Goal: Find specific page/section: Find specific page/section

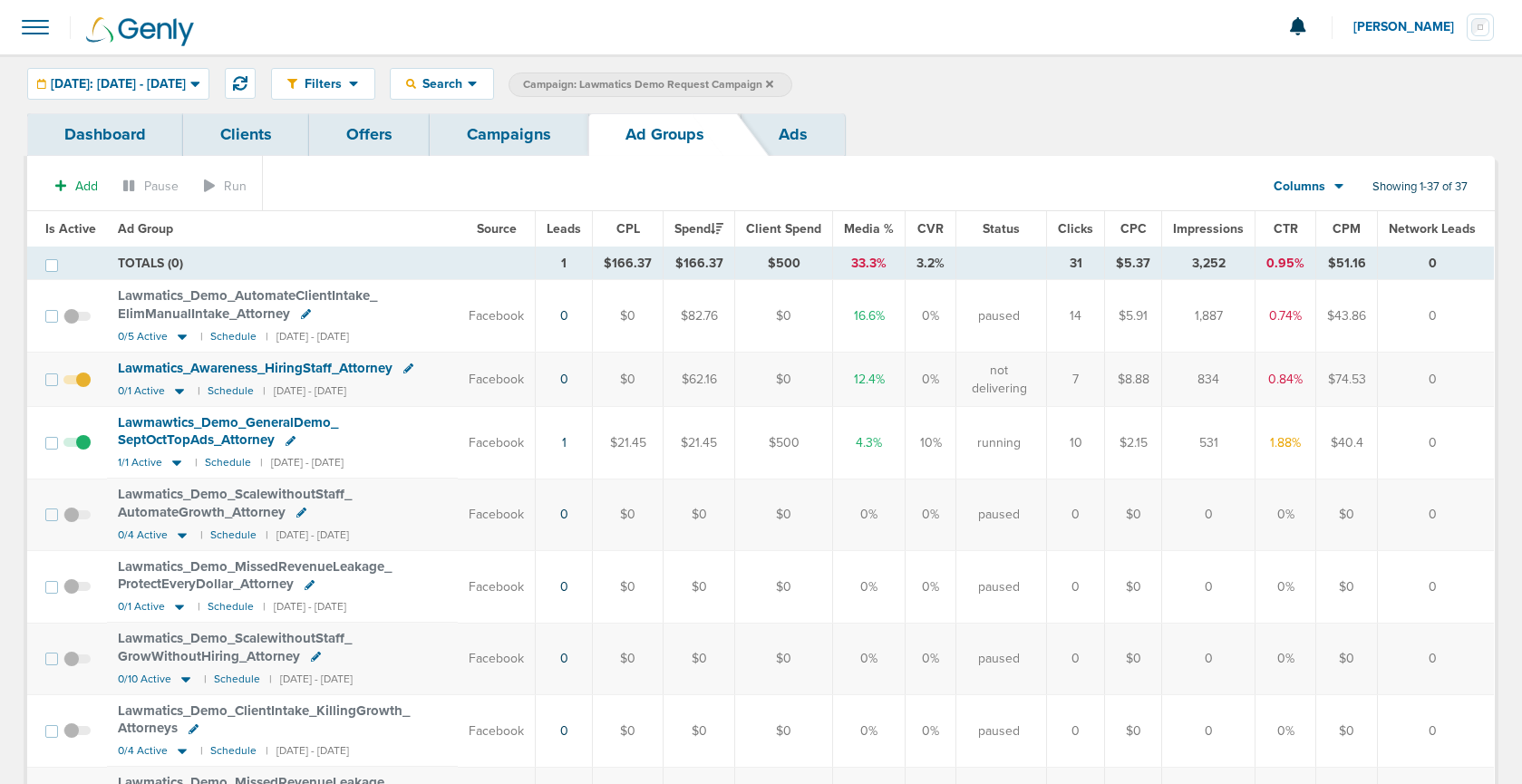
click at [487, 136] on link "Campaigns" at bounding box center [509, 134] width 159 height 43
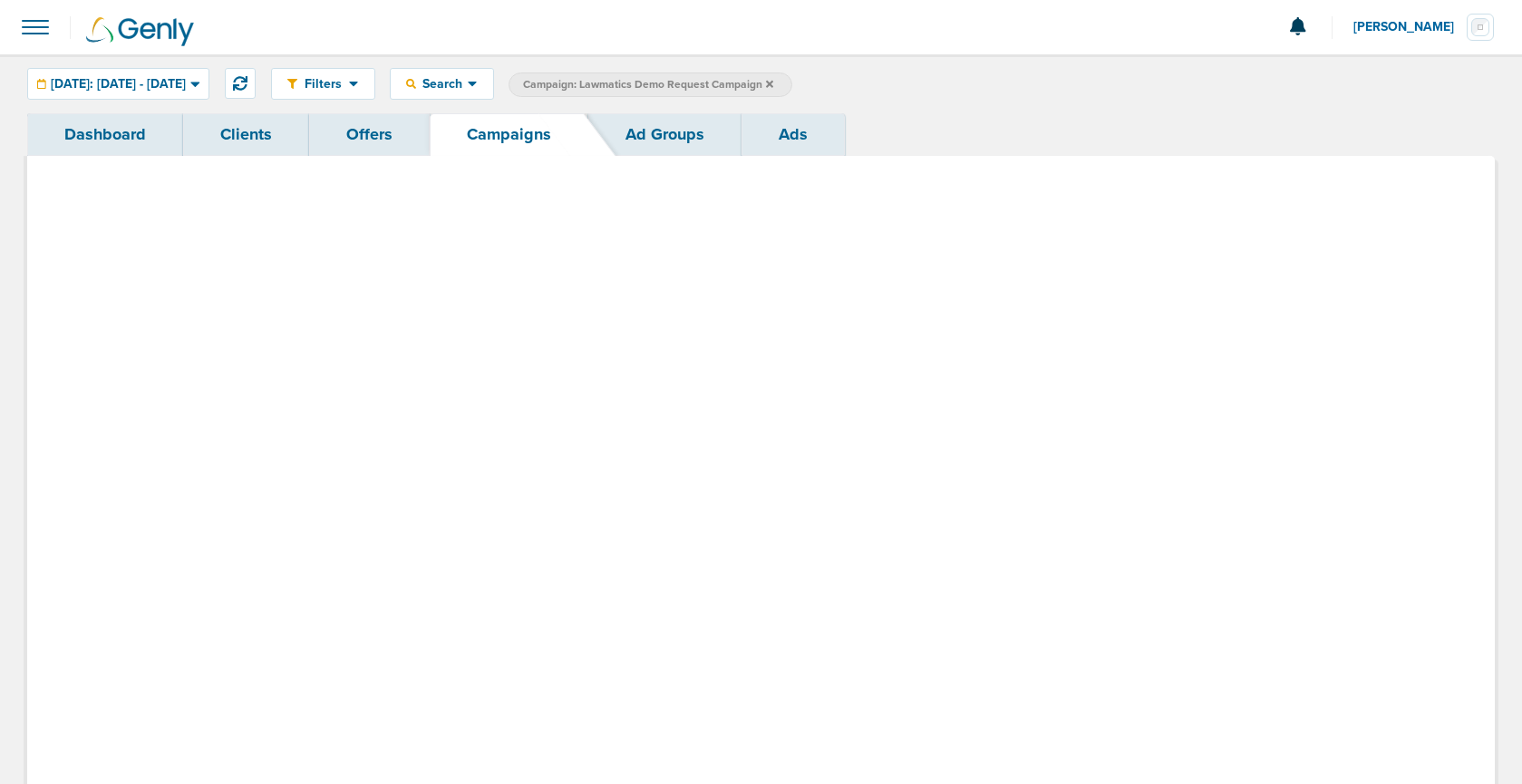
click at [487, 143] on link "Campaigns" at bounding box center [509, 134] width 159 height 43
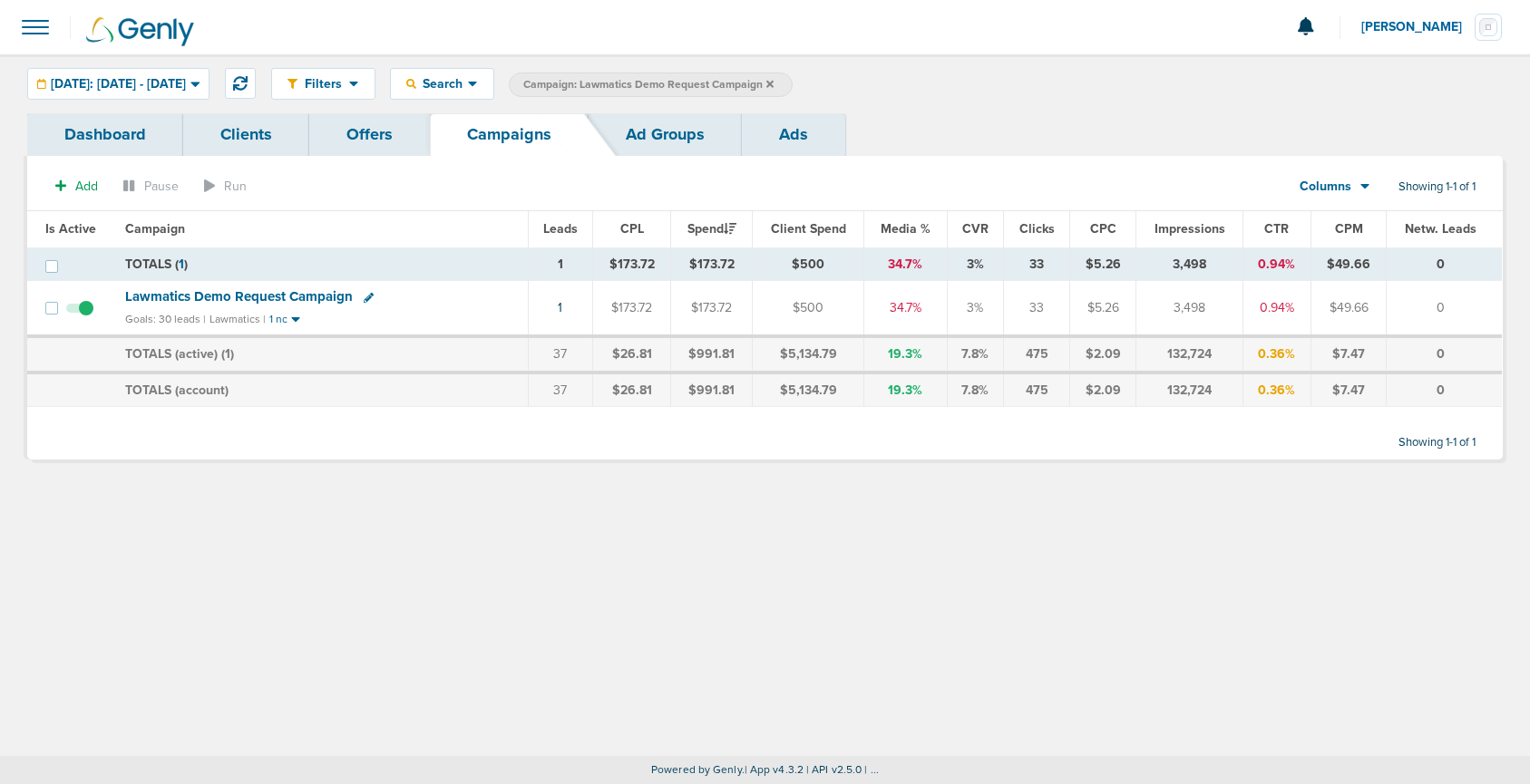
click at [773, 79] on icon at bounding box center [770, 84] width 8 height 11
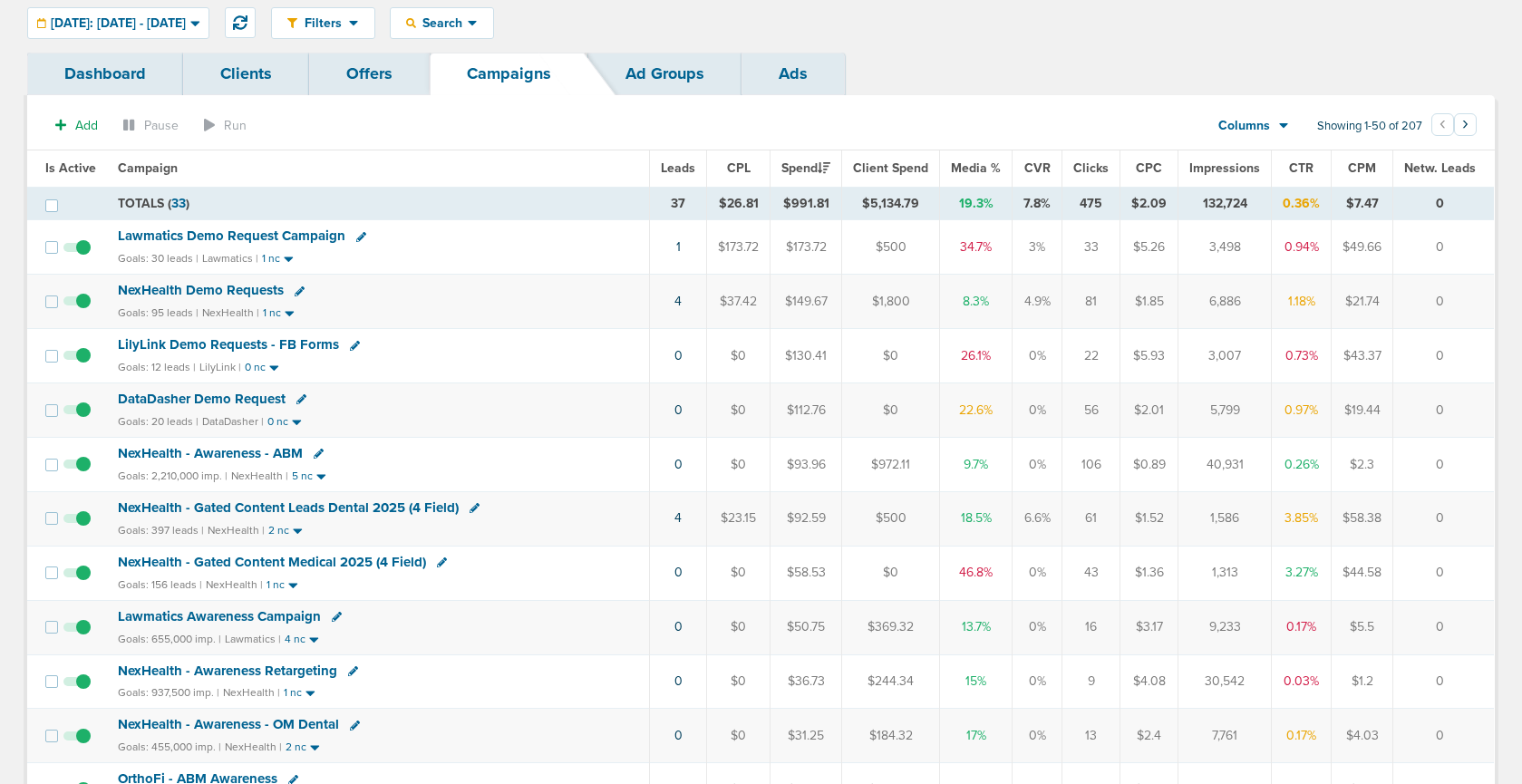
scroll to position [61, 0]
click at [295, 506] on span "NexHealth - Gated Content Leads Dental 2025 (4 Field)" at bounding box center [288, 506] width 341 height 16
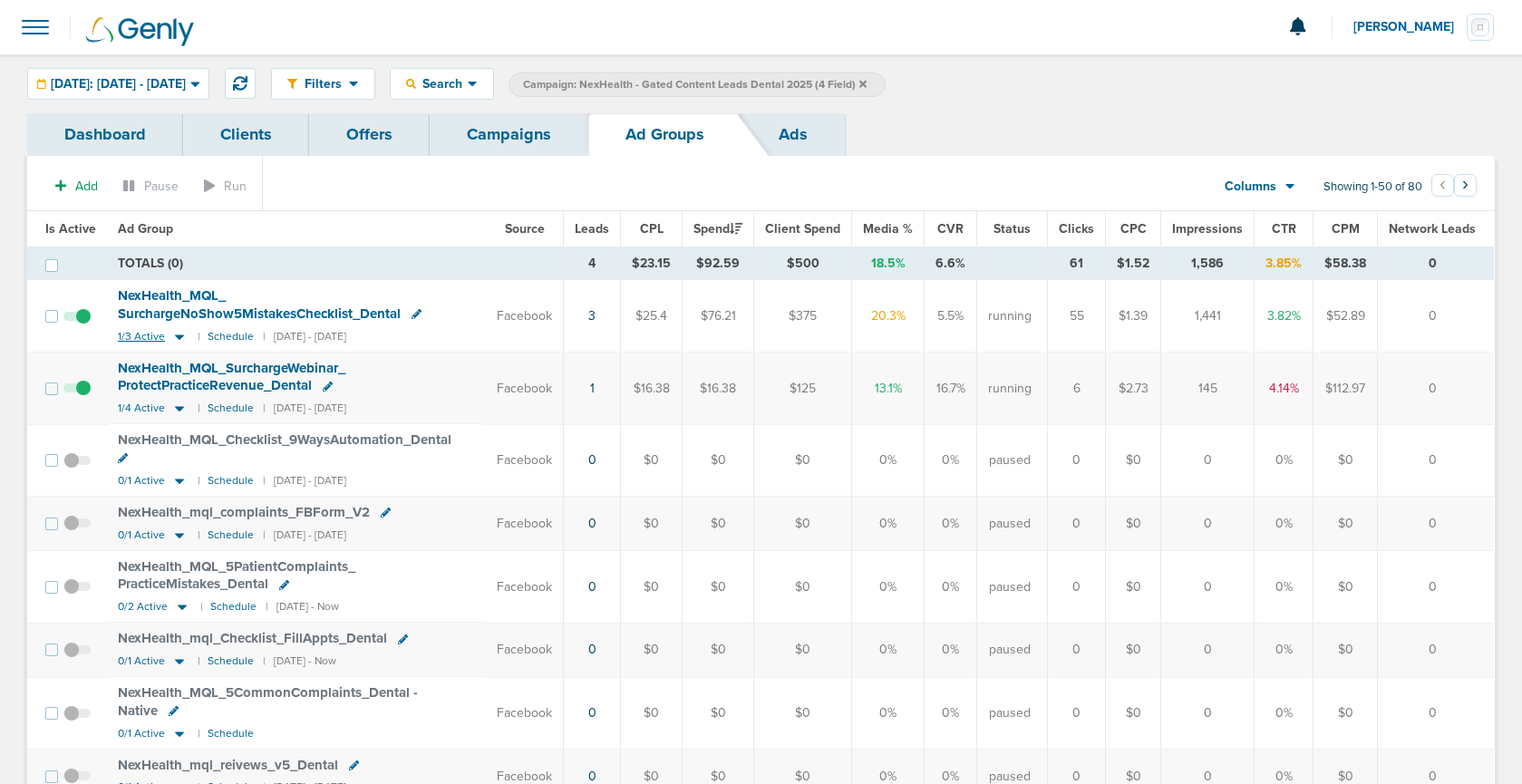
click at [175, 337] on icon at bounding box center [180, 337] width 9 height 6
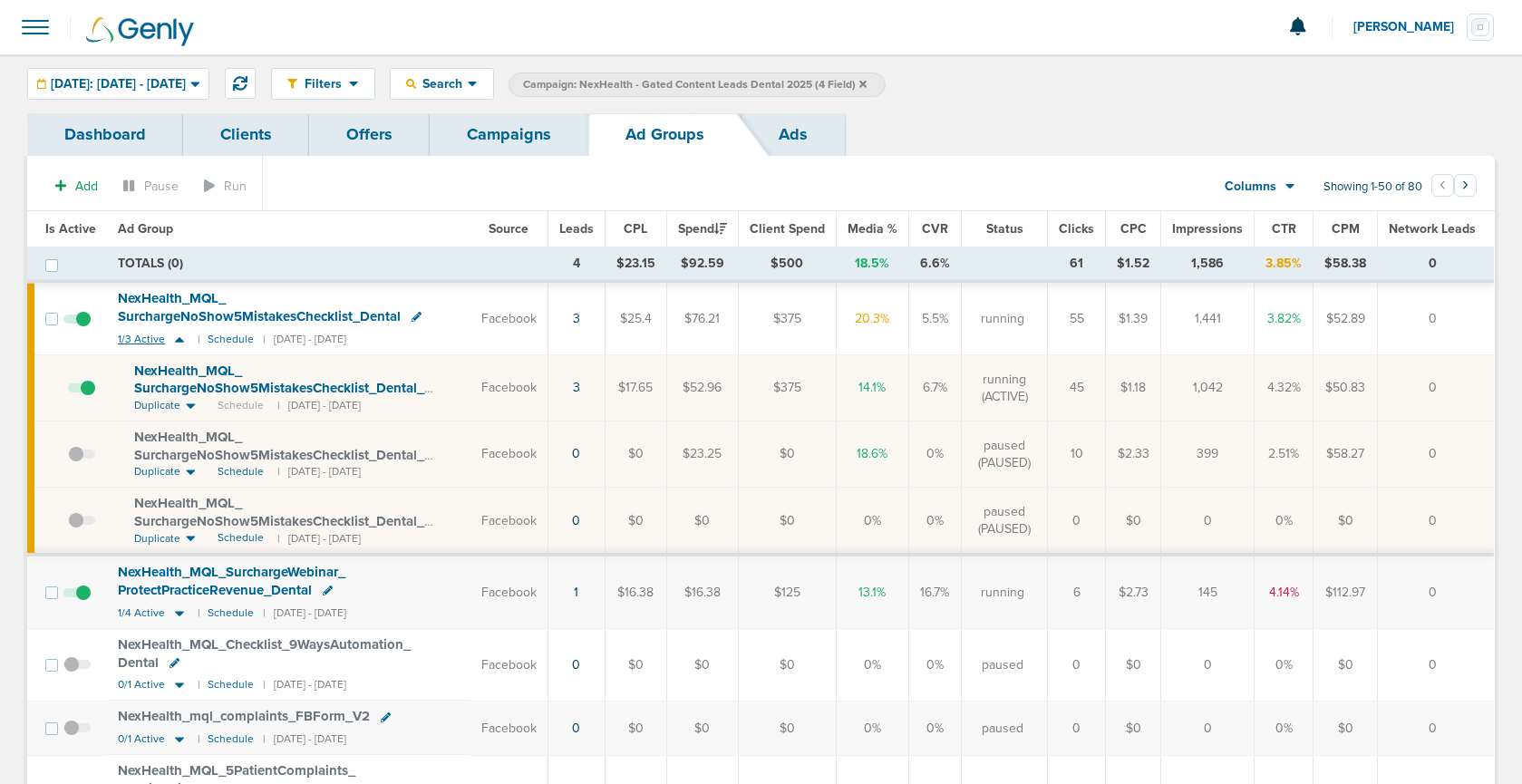
click at [174, 337] on icon at bounding box center [179, 339] width 18 height 15
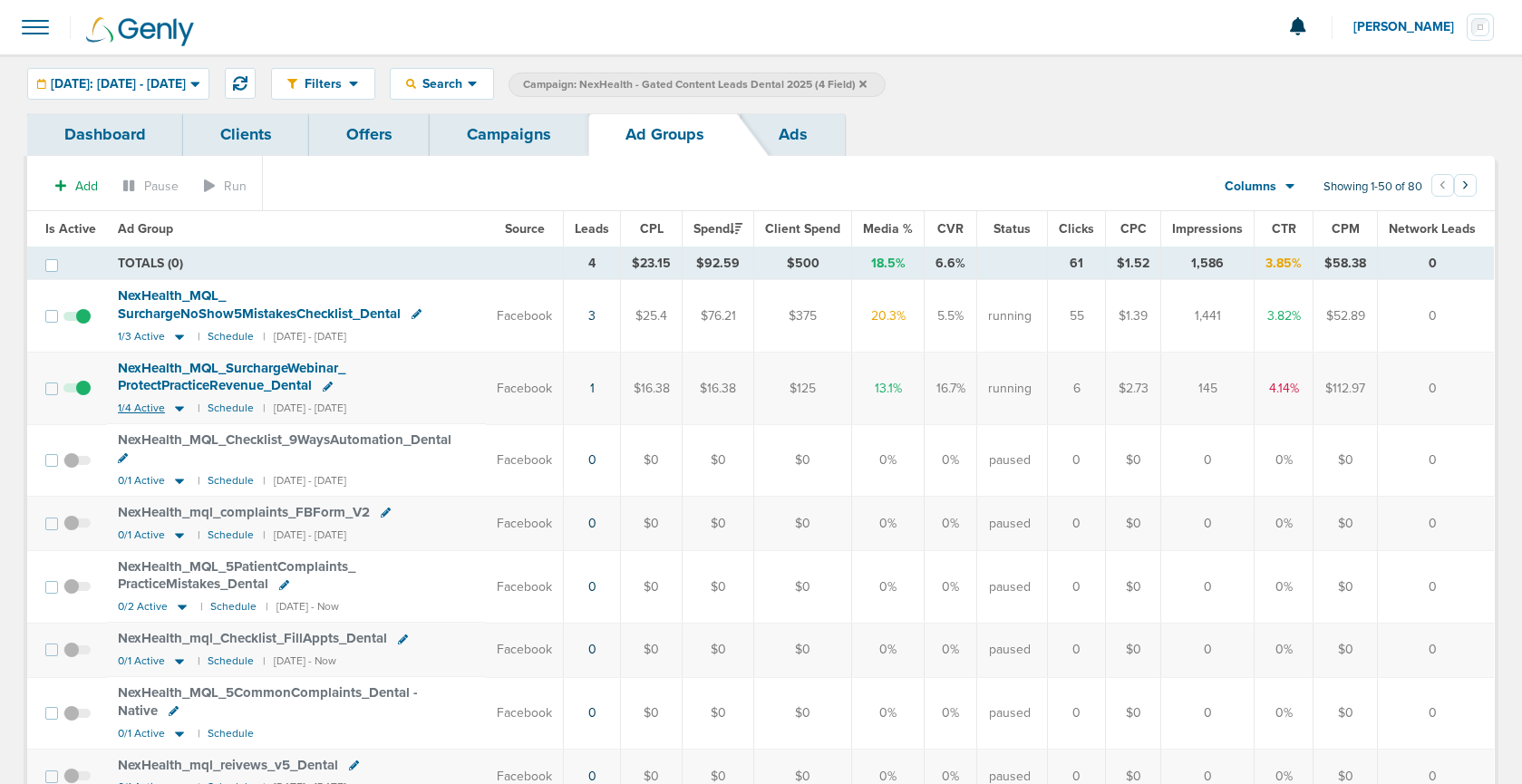
click at [180, 406] on icon at bounding box center [179, 408] width 18 height 15
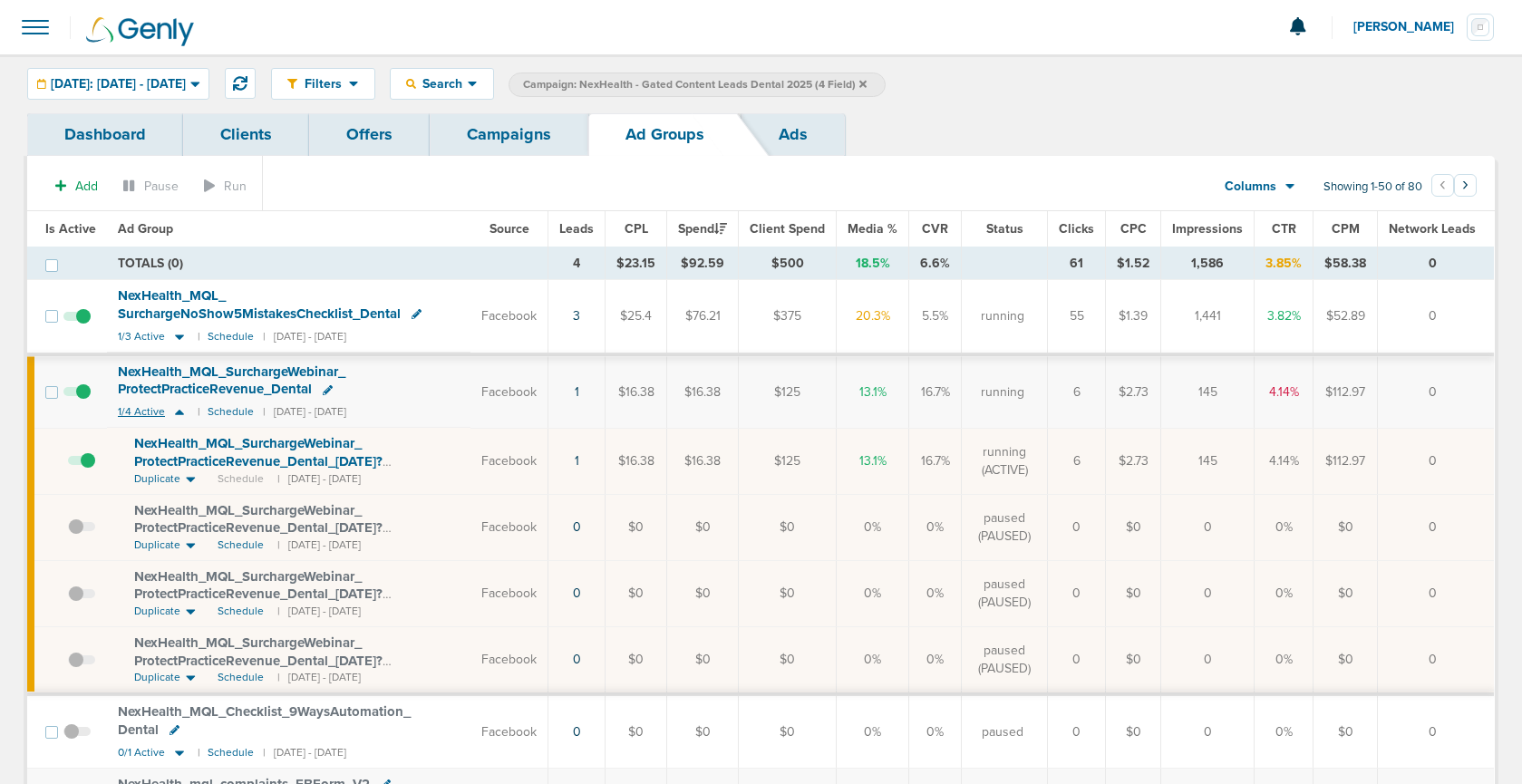
click at [180, 406] on icon at bounding box center [179, 412] width 18 height 15
